Goal: Communication & Community: Answer question/provide support

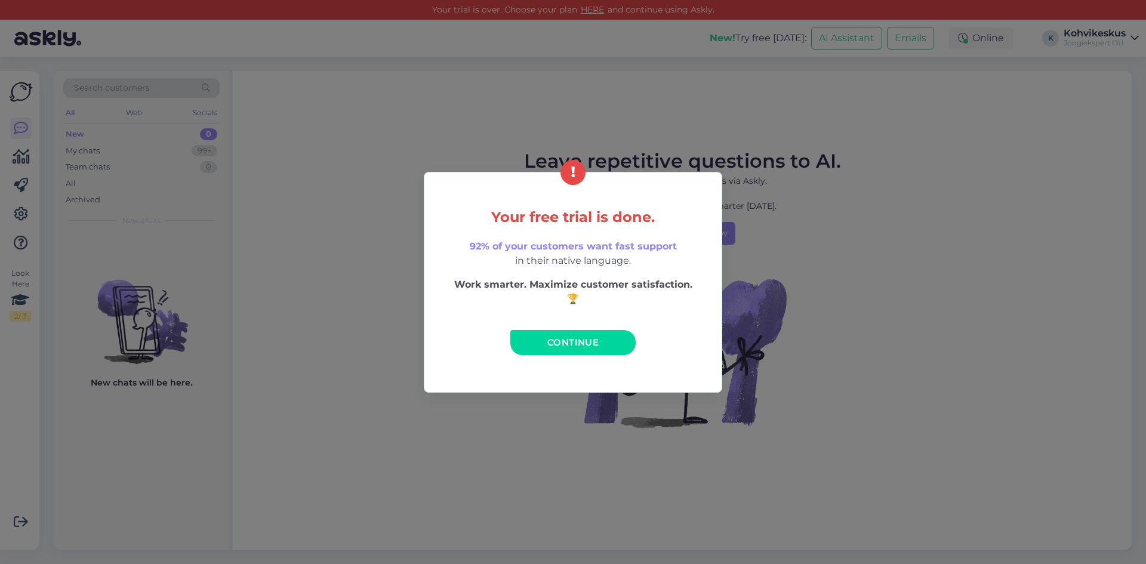
click at [580, 344] on span "Continue" at bounding box center [572, 342] width 51 height 11
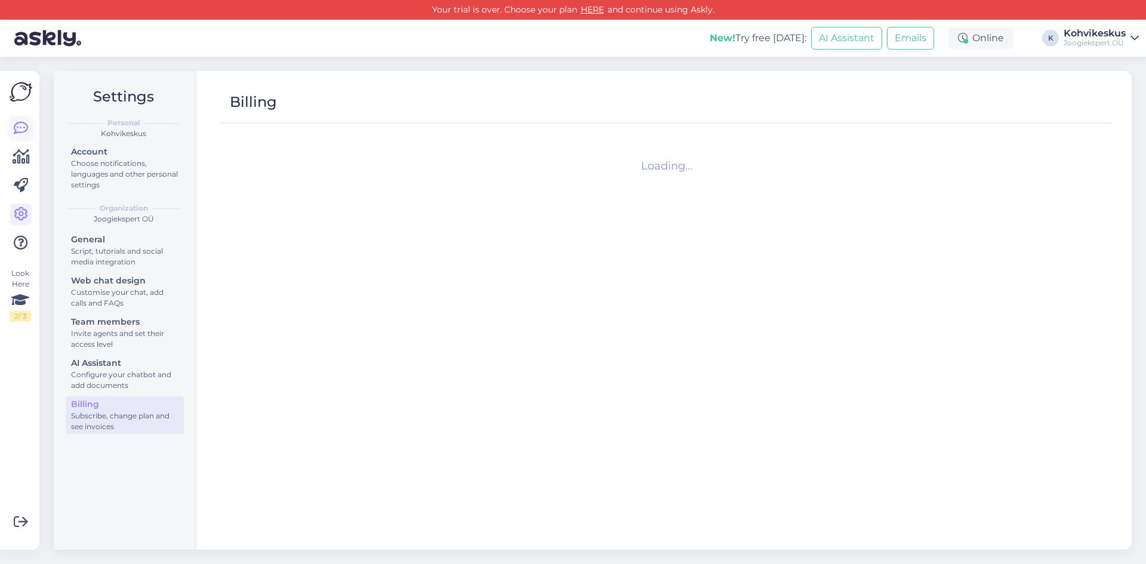
click at [21, 124] on icon at bounding box center [21, 128] width 14 height 14
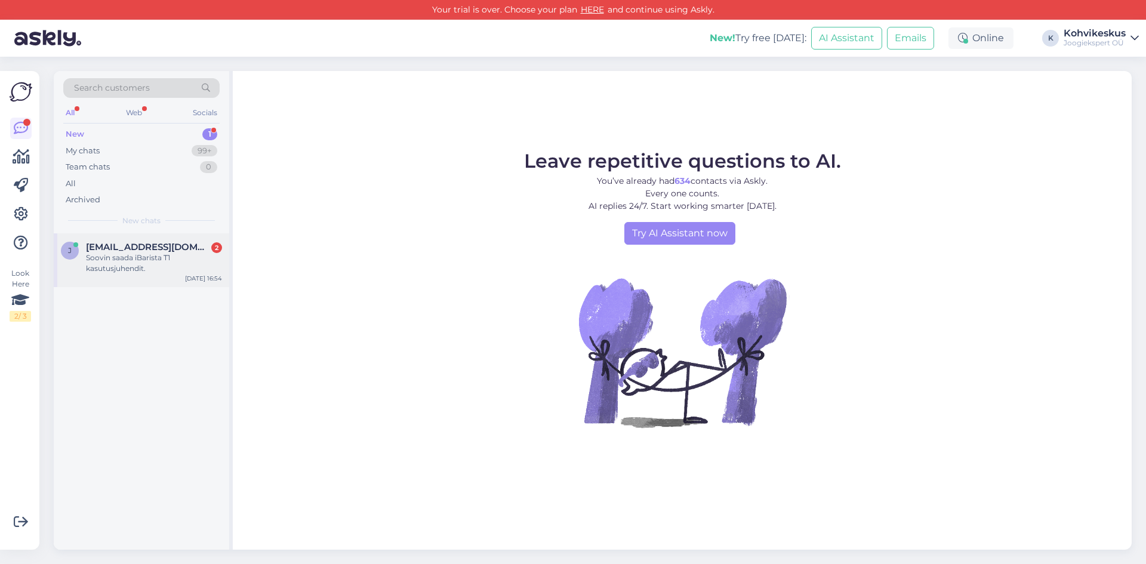
click at [163, 260] on div "Soovin saada iBarista T1 kasutusjuhendit." at bounding box center [154, 263] width 136 height 21
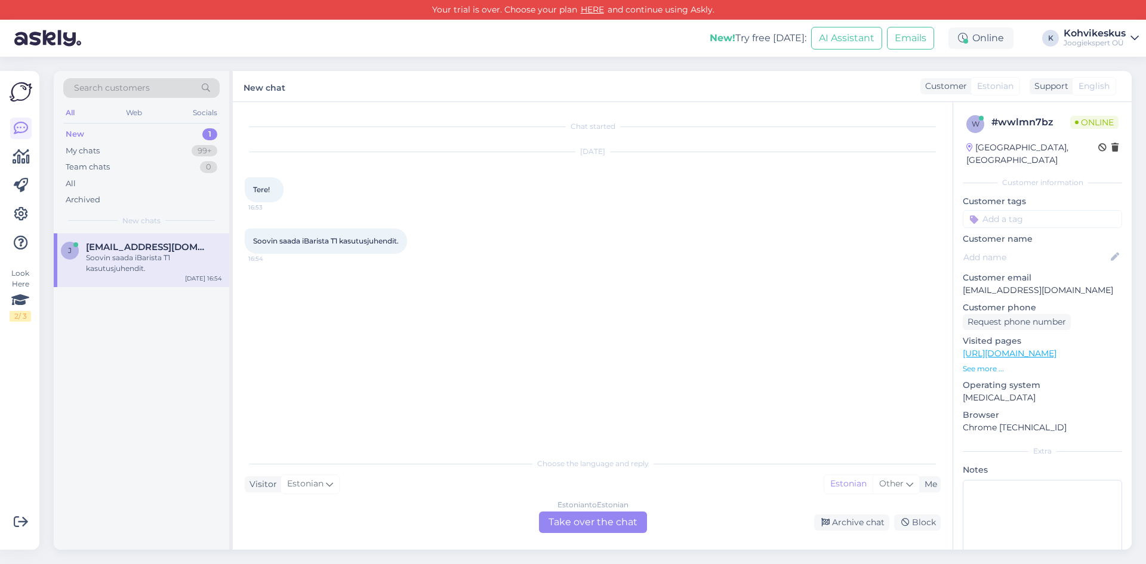
click at [608, 519] on div "Estonian to Estonian Take over the chat" at bounding box center [593, 522] width 108 height 21
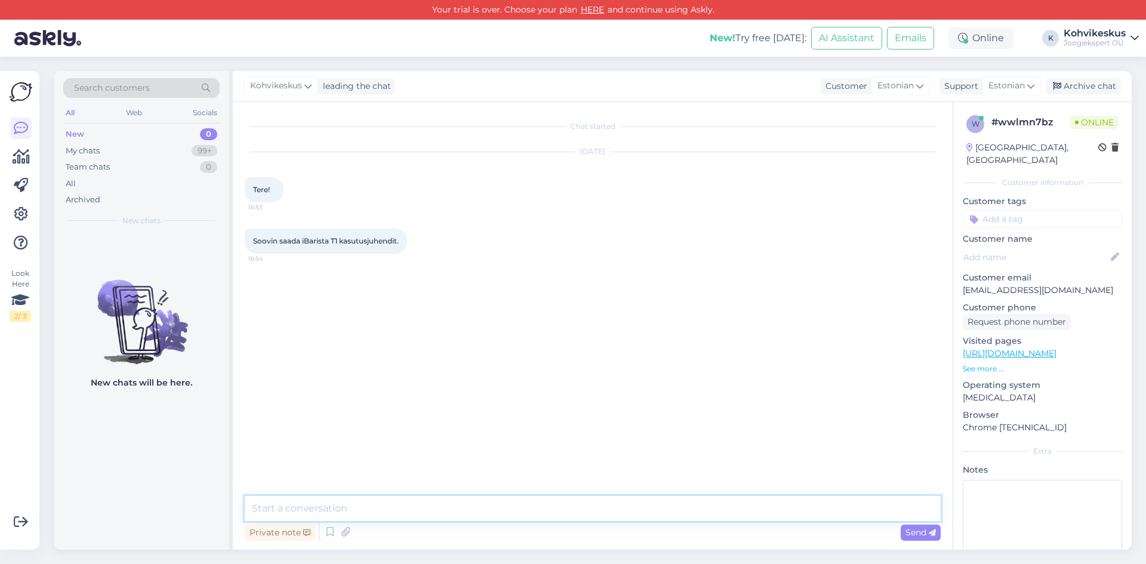
click at [403, 498] on textarea at bounding box center [593, 508] width 696 height 25
type textarea "t"
type textarea "Tere! Saadame teile [GEOGRAPHIC_DATA]."
click at [425, 62] on div "Search customers All Web Socials New 0 My chats 99+ Team chats 0 All Archived N…" at bounding box center [597, 310] width 1100 height 507
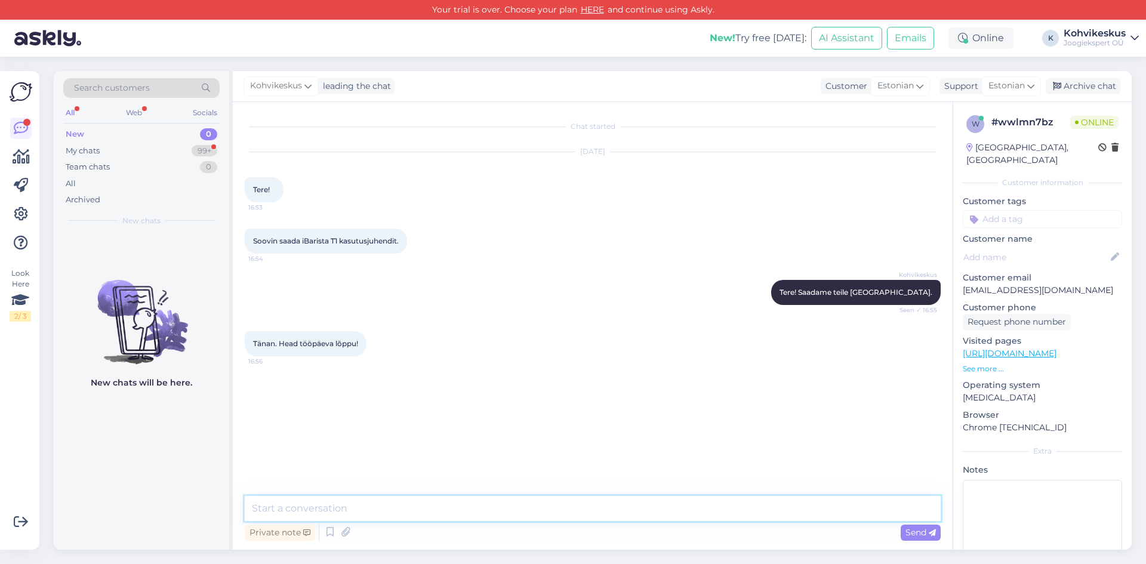
click at [362, 504] on textarea at bounding box center [593, 508] width 696 height 25
click at [118, 150] on div "My chats 99+" at bounding box center [141, 151] width 156 height 17
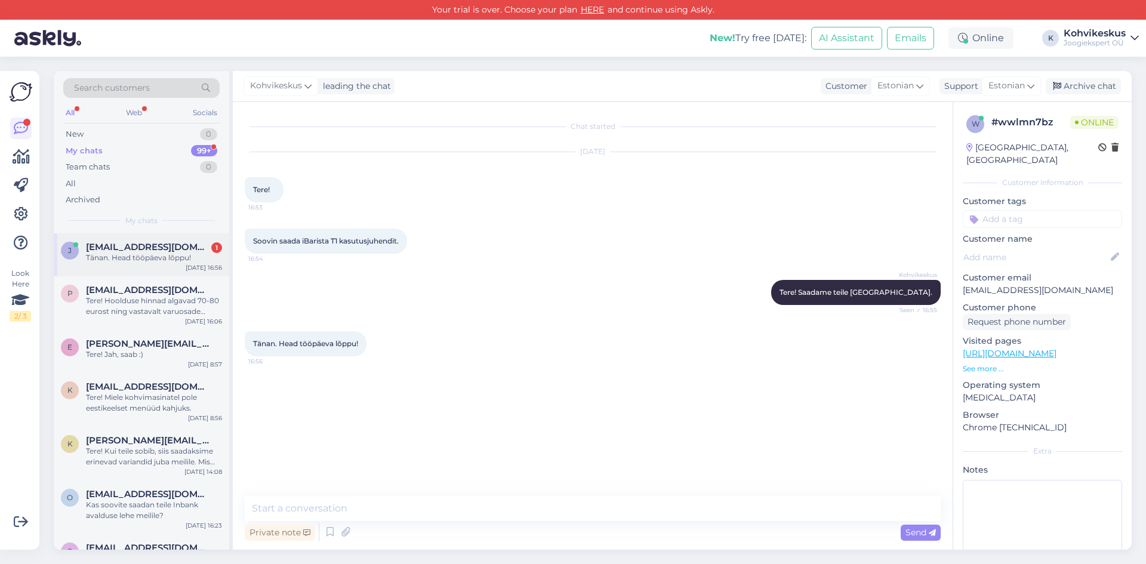
click at [133, 259] on div "Tänan. Head tööpäeva lõppu!" at bounding box center [154, 258] width 136 height 11
click at [381, 509] on textarea at bounding box center [593, 508] width 696 height 25
type textarea "Teile samuti!"
click at [488, 67] on div "Search customers All Web Socials New 0 My chats 99+ Team chats 0 All Archived M…" at bounding box center [597, 310] width 1100 height 507
click at [317, 60] on div "Search customers All Web Socials New 0 My chats 99+ Team chats 0 All Archived M…" at bounding box center [597, 310] width 1100 height 507
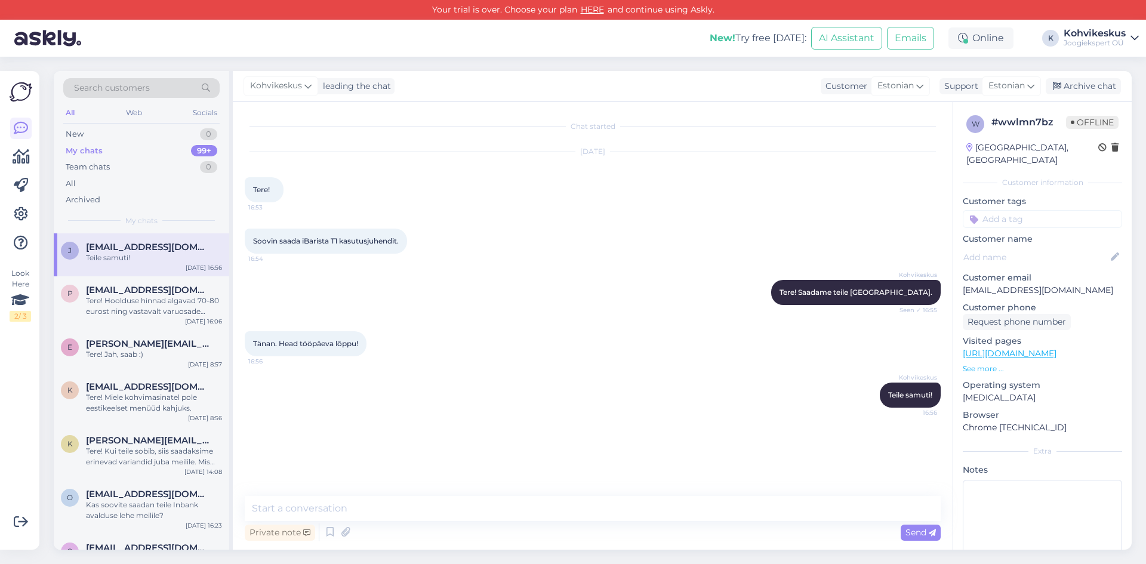
click at [340, 59] on div "Search customers All Web Socials New 0 My chats 99+ Team chats 0 All Archived M…" at bounding box center [597, 310] width 1100 height 507
drag, startPoint x: 1048, startPoint y: 279, endPoint x: 961, endPoint y: 276, distance: 87.8
click at [961, 276] on div "w # wwlmn7bz Online [GEOGRAPHIC_DATA], [GEOGRAPHIC_DATA] Customer information C…" at bounding box center [1042, 353] width 179 height 503
copy p "[EMAIL_ADDRESS][DOMAIN_NAME]"
